Goal: Task Accomplishment & Management: Use online tool/utility

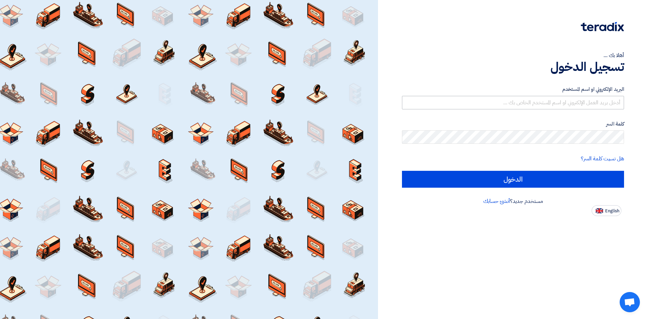
type input "[PERSON_NAME][EMAIL_ADDRESS][PERSON_NAME][DOMAIN_NAME]"
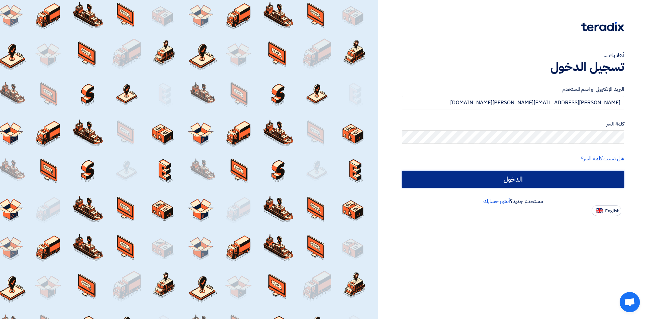
click at [518, 176] on input "الدخول" at bounding box center [513, 179] width 222 height 17
type input "Sign in"
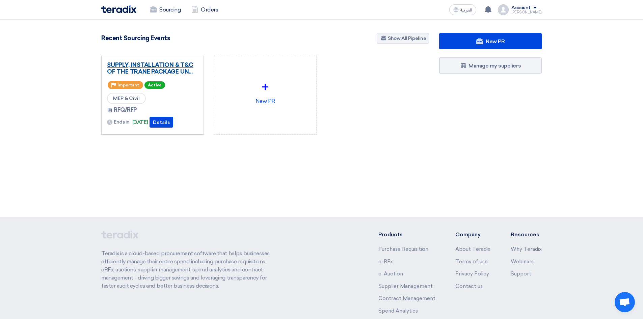
click at [153, 70] on link "SUPPLY, INSTALLATION & T&C OF THE TRANE PACKAGE UN..." at bounding box center [152, 67] width 91 height 13
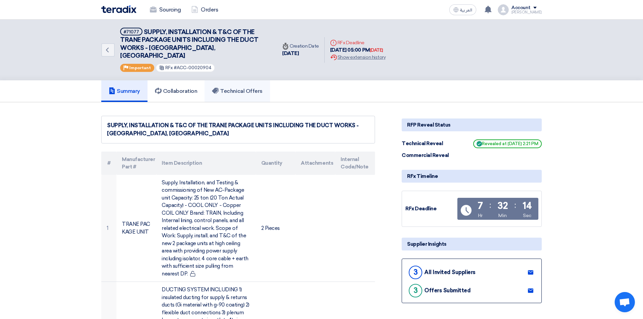
click at [223, 88] on h5 "Technical Offers" at bounding box center [237, 91] width 50 height 7
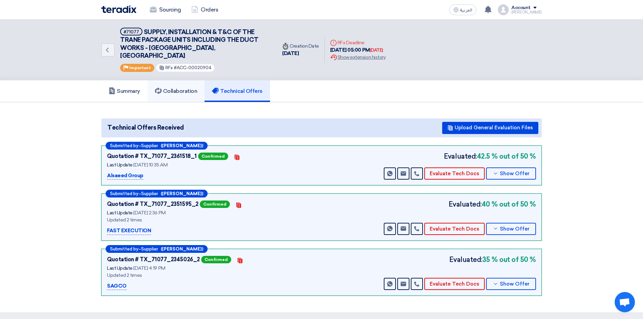
click at [185, 88] on h5 "Collaboration" at bounding box center [176, 91] width 43 height 7
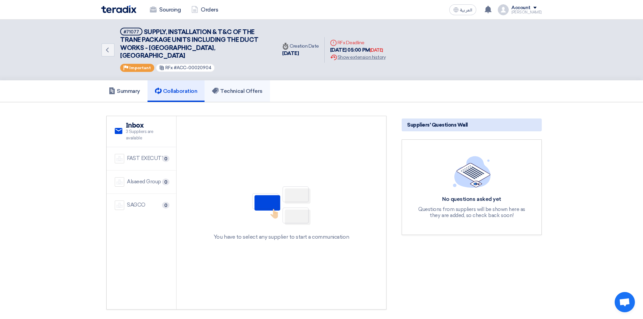
click at [239, 88] on h5 "Technical Offers" at bounding box center [237, 91] width 50 height 7
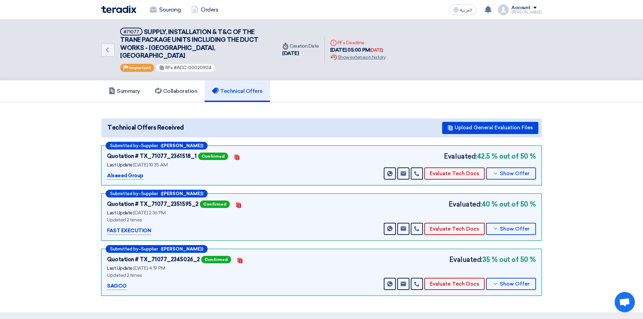
click at [335, 39] on icon "Deadline" at bounding box center [333, 42] width 7 height 7
click at [450, 169] on button "Evaluate Tech Docs" at bounding box center [454, 173] width 60 height 12
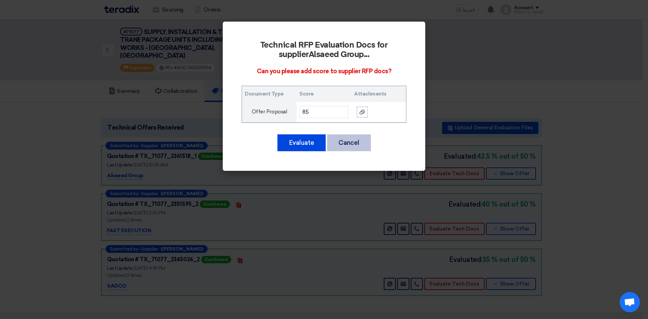
click at [360, 142] on button "Cancel" at bounding box center [349, 142] width 44 height 17
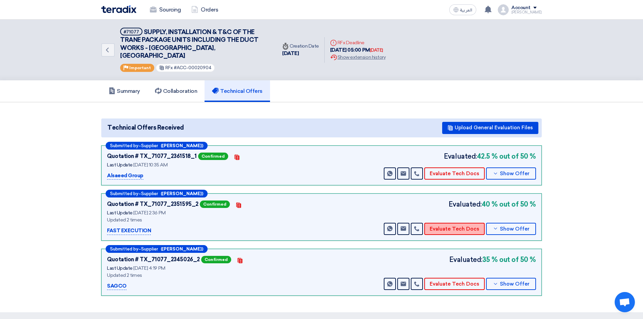
click at [468, 223] on button "Evaluate Tech Docs" at bounding box center [454, 229] width 60 height 12
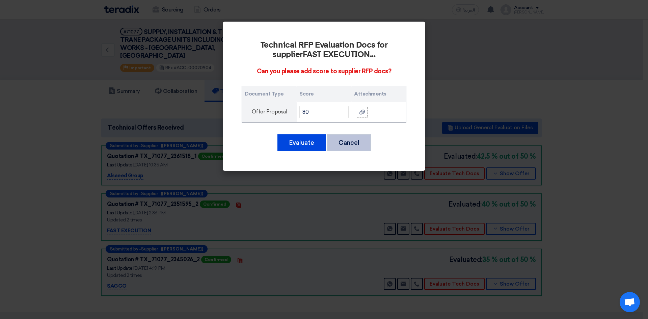
click at [360, 142] on button "Cancel" at bounding box center [349, 142] width 44 height 17
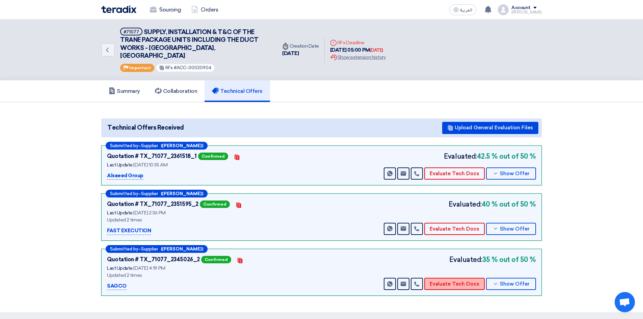
click at [462, 278] on button "Evaluate Tech Docs" at bounding box center [454, 284] width 60 height 12
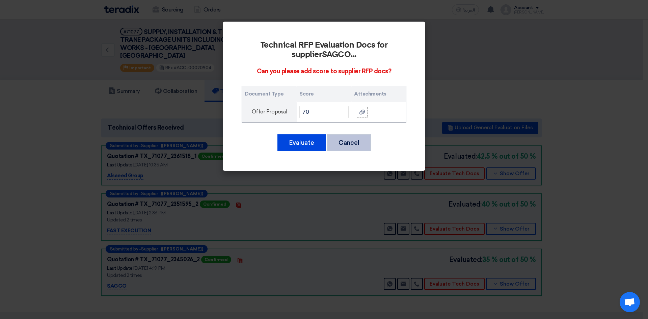
click at [360, 146] on button "Cancel" at bounding box center [349, 142] width 44 height 17
